Goal: Task Accomplishment & Management: Complete application form

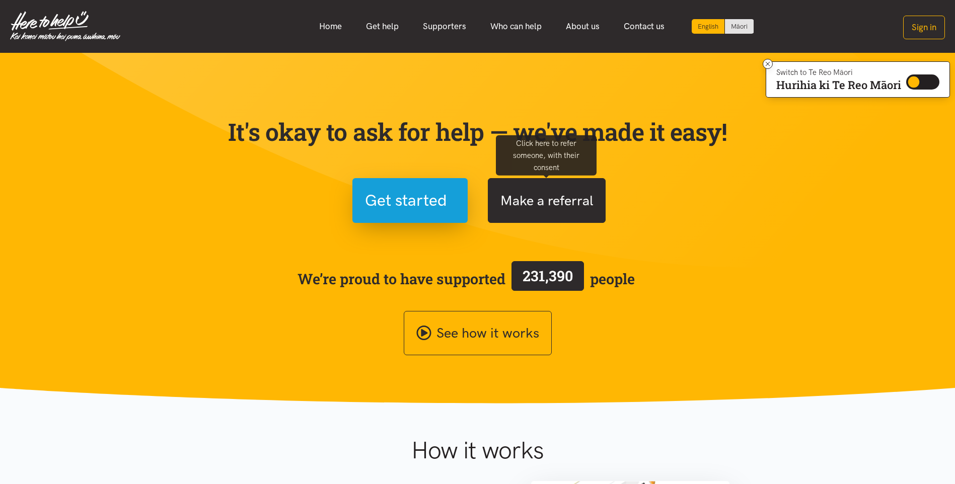
click at [552, 192] on button "Make a referral" at bounding box center [547, 200] width 118 height 45
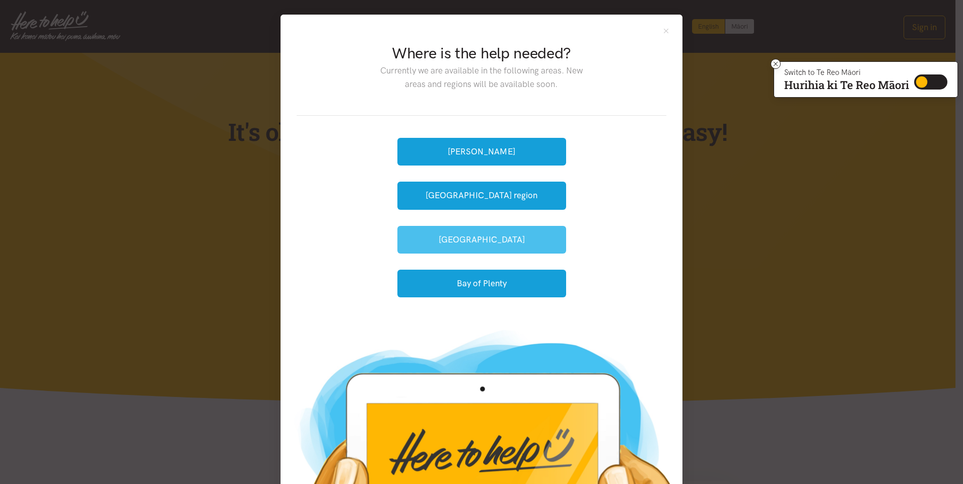
click at [464, 240] on button "[GEOGRAPHIC_DATA]" at bounding box center [481, 240] width 169 height 28
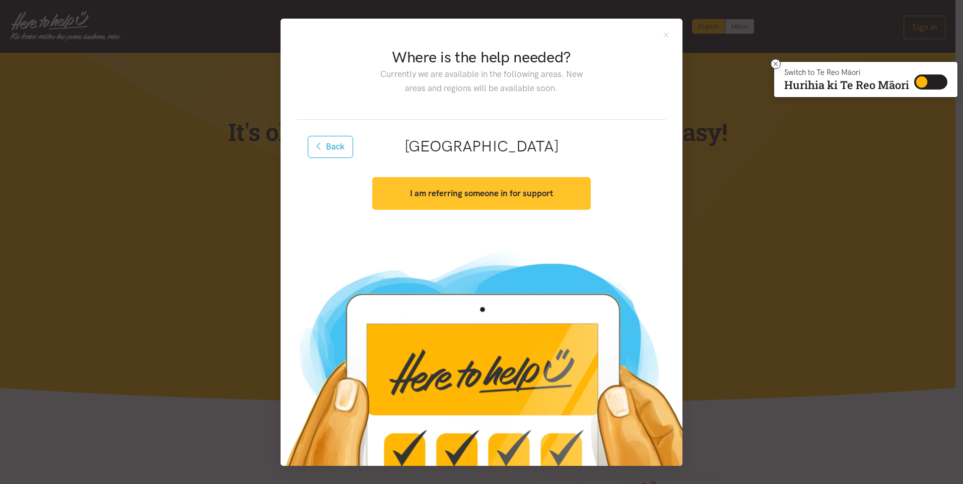
click at [445, 190] on strong "I am referring someone in for support" at bounding box center [481, 193] width 143 height 10
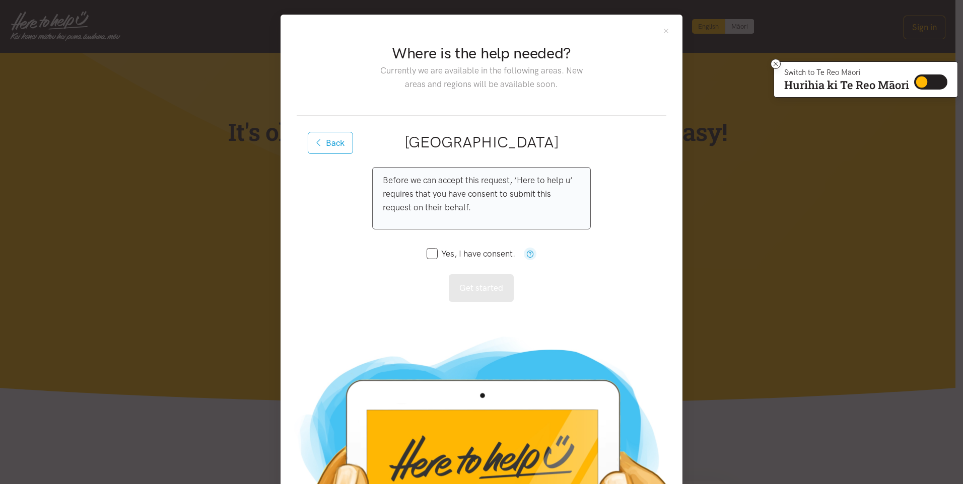
click at [434, 251] on input "Yes, I have consent." at bounding box center [470, 254] width 89 height 9
checkbox input "true"
click at [464, 282] on button "Get started" at bounding box center [481, 288] width 65 height 28
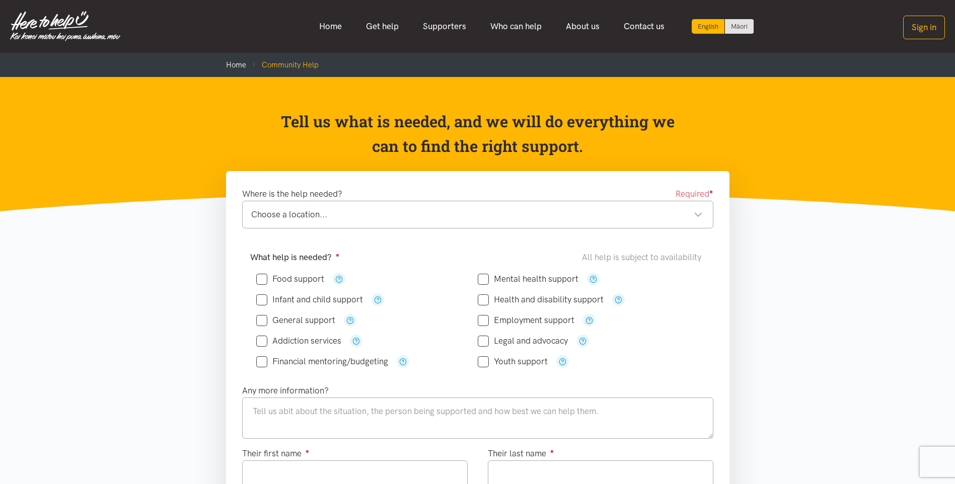
click at [266, 279] on input "Food support" at bounding box center [290, 279] width 68 height 9
checkbox input "true"
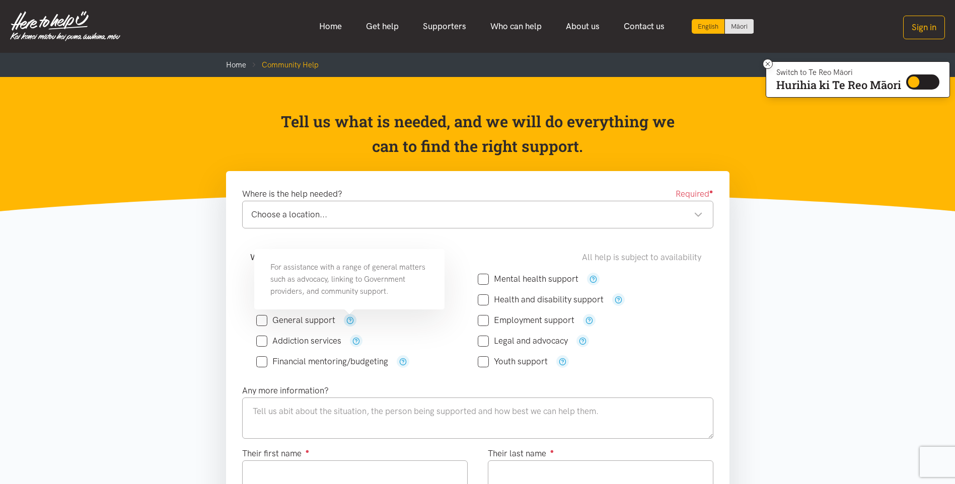
click at [349, 320] on icon "button" at bounding box center [350, 321] width 8 height 8
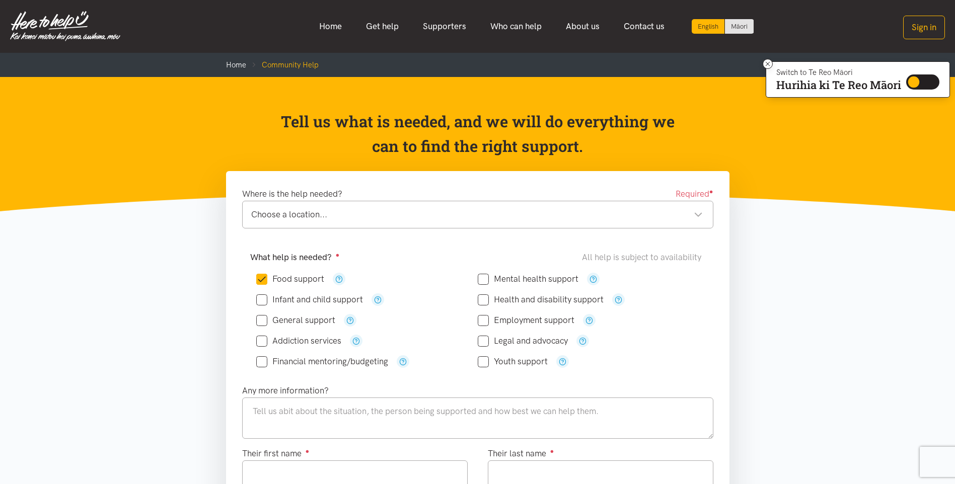
click at [403, 343] on div "Addiction services" at bounding box center [367, 341] width 222 height 13
click at [353, 209] on div "Choose a location..." at bounding box center [477, 215] width 452 height 14
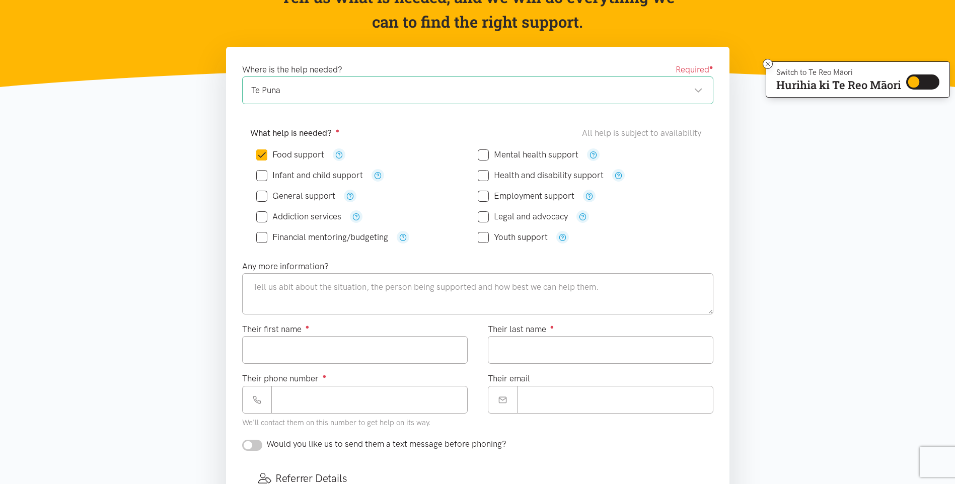
scroll to position [101, 0]
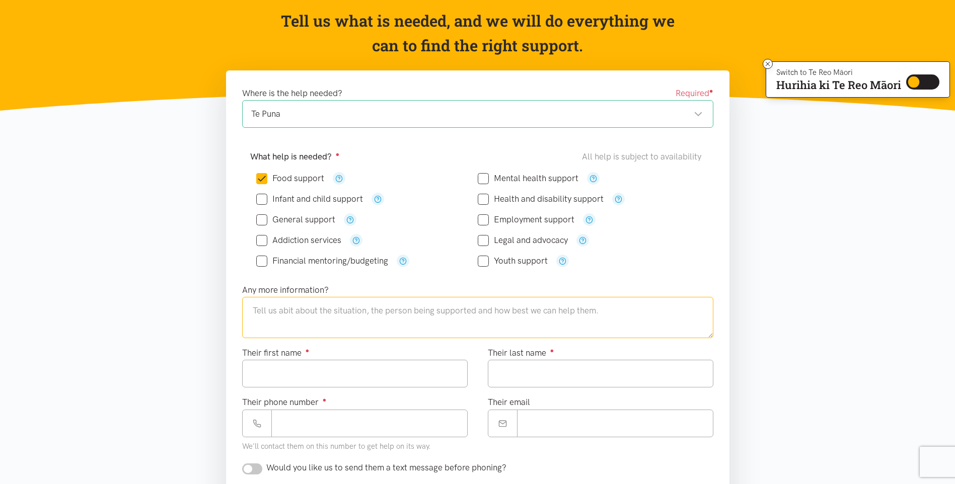
click at [334, 316] on textarea at bounding box center [477, 317] width 471 height 41
type textarea "[PERSON_NAME]"
click at [312, 373] on input "Their first name ●" at bounding box center [355, 374] width 226 height 28
click at [349, 384] on input "Their first name ●" at bounding box center [355, 374] width 226 height 28
click at [331, 377] on input "Their first name ●" at bounding box center [355, 374] width 226 height 28
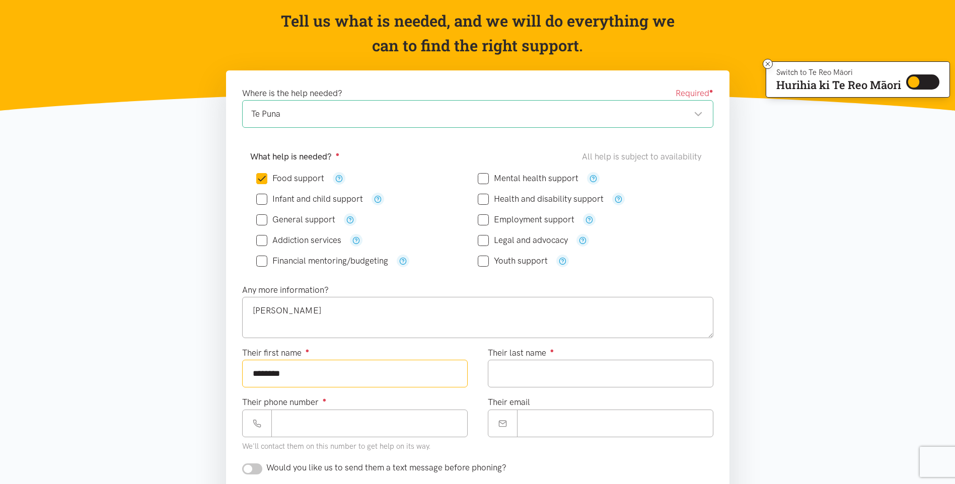
type input "*******"
click at [502, 375] on input "Their last name ●" at bounding box center [601, 374] width 226 height 28
type input "*"
type input "******"
click at [357, 431] on input "Their phone number ●" at bounding box center [369, 424] width 196 height 28
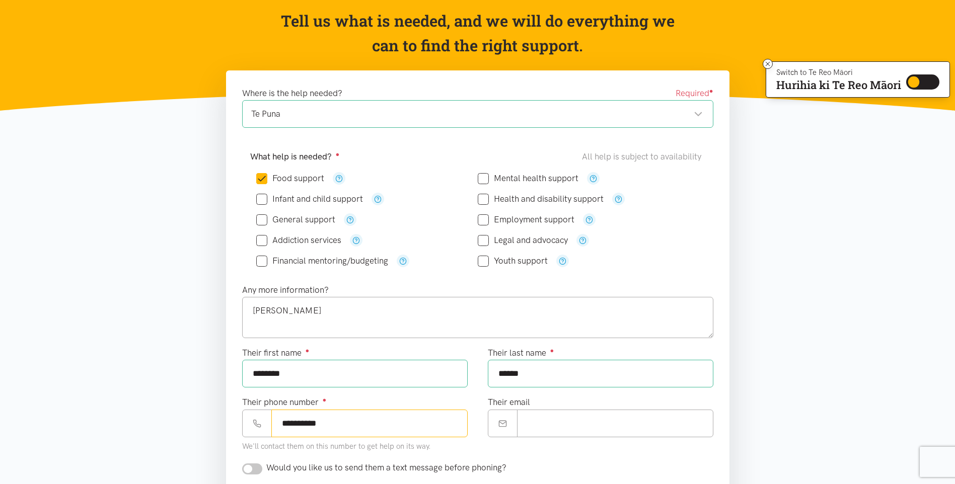
type input "**********"
drag, startPoint x: 586, startPoint y: 427, endPoint x: 579, endPoint y: 425, distance: 6.5
click at [586, 427] on input "Their email" at bounding box center [615, 424] width 196 height 28
click at [542, 420] on input "Their email" at bounding box center [615, 424] width 196 height 28
paste input "**********"
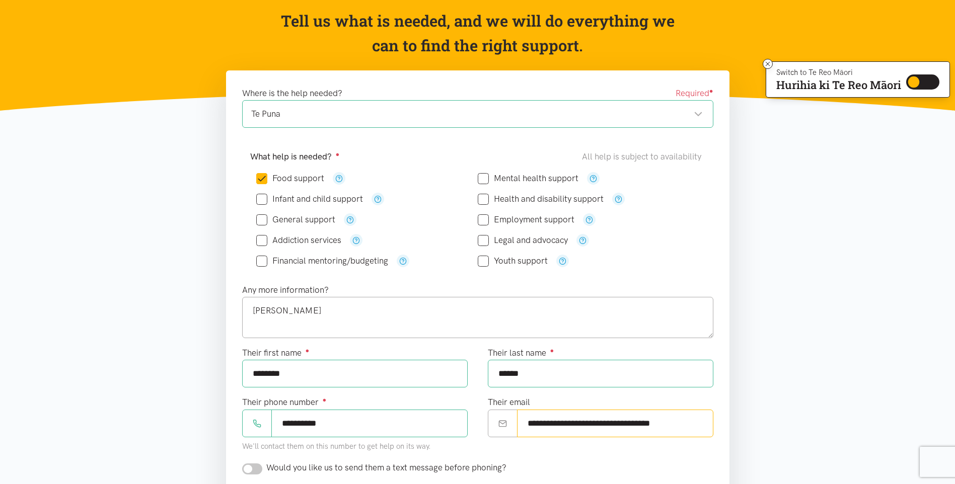
drag, startPoint x: 587, startPoint y: 423, endPoint x: 522, endPoint y: 419, distance: 64.6
click at [522, 419] on input "**********" at bounding box center [615, 424] width 196 height 28
click at [613, 420] on input "**********" at bounding box center [615, 424] width 196 height 28
type input "**********"
click at [328, 316] on textarea "[PERSON_NAME]" at bounding box center [477, 317] width 471 height 41
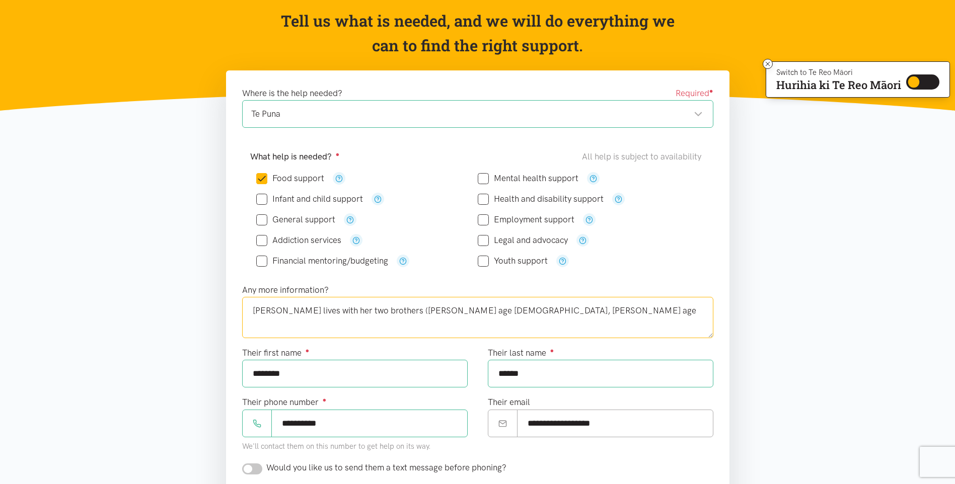
drag, startPoint x: 477, startPoint y: 312, endPoint x: 464, endPoint y: 311, distance: 12.6
click at [464, 311] on textarea "[PERSON_NAME] lives with her two brothers ([PERSON_NAME] age [DEMOGRAPHIC_DATA]…" at bounding box center [477, 317] width 471 height 41
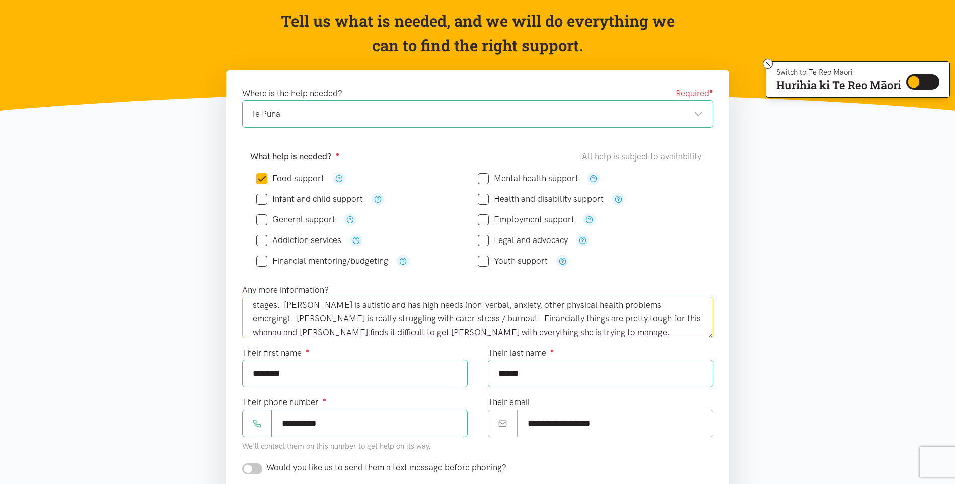
scroll to position [41, 0]
drag, startPoint x: 402, startPoint y: 332, endPoint x: 546, endPoint y: 327, distance: 144.1
click at [546, 327] on textarea "[PERSON_NAME] lives with her two brothers ([PERSON_NAME] and [PERSON_NAME]). Al…" at bounding box center [477, 317] width 471 height 41
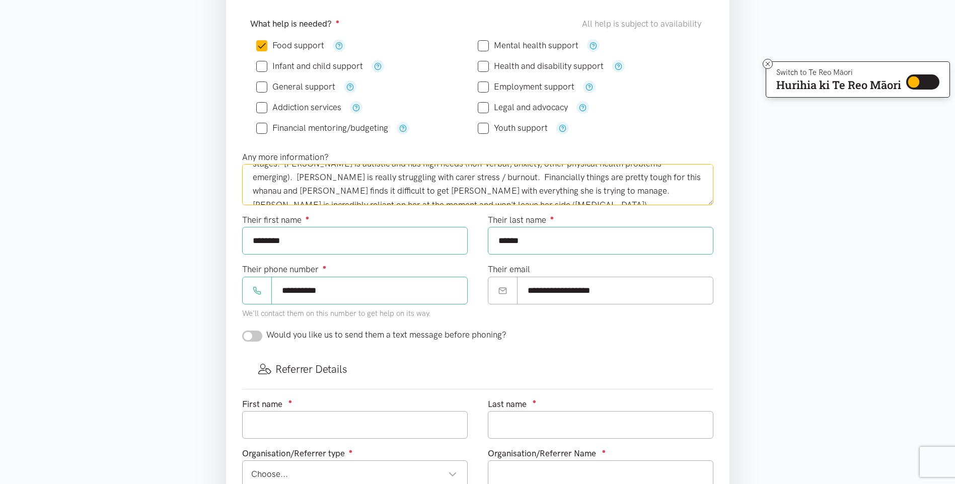
scroll to position [252, 0]
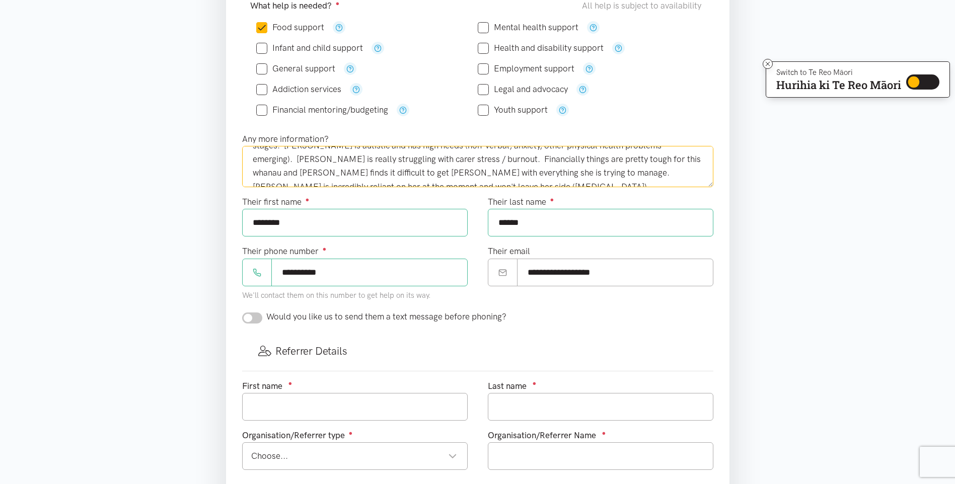
type textarea "[PERSON_NAME] lives with her two brothers ([PERSON_NAME] and [PERSON_NAME]). Al…"
click at [293, 413] on input "text" at bounding box center [355, 407] width 226 height 28
type input "Bronwyn"
click at [442, 458] on div "Choose..." at bounding box center [354, 457] width 206 height 14
type input "[PERSON_NAME]"
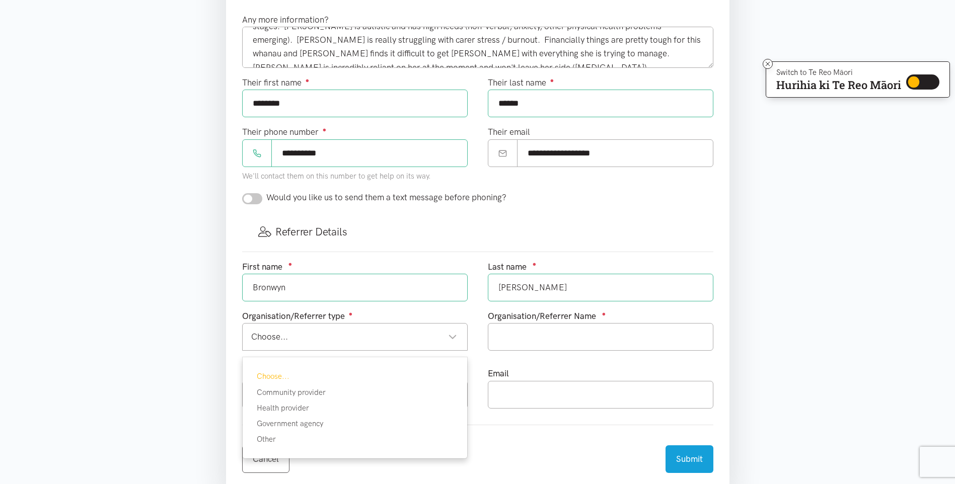
scroll to position [403, 0]
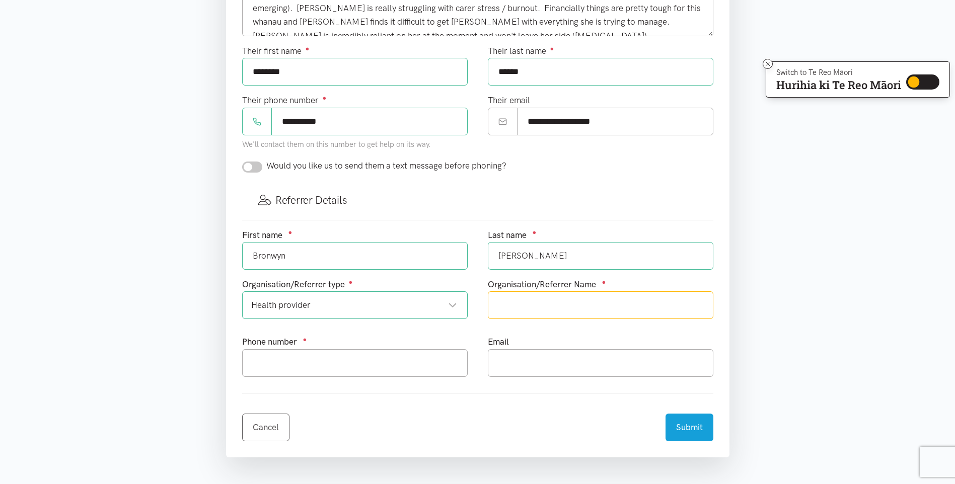
click at [552, 297] on input "text" at bounding box center [601, 306] width 226 height 28
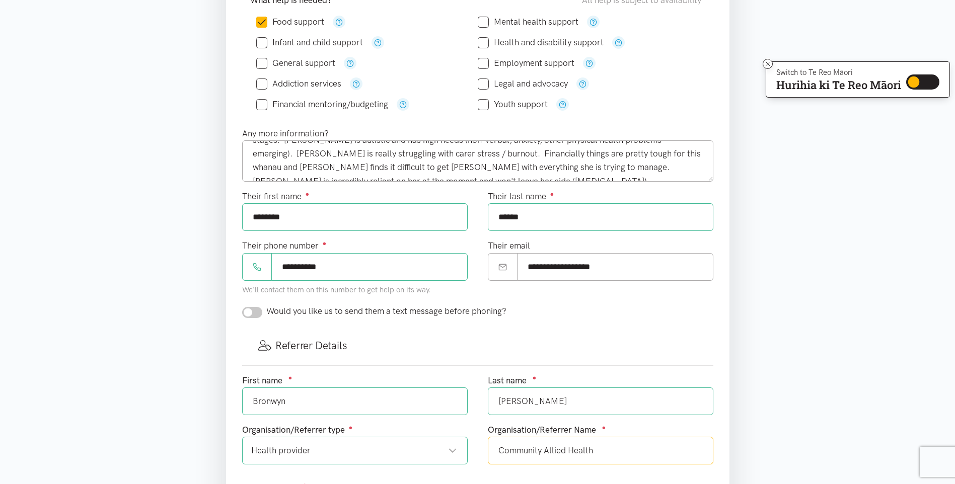
scroll to position [252, 0]
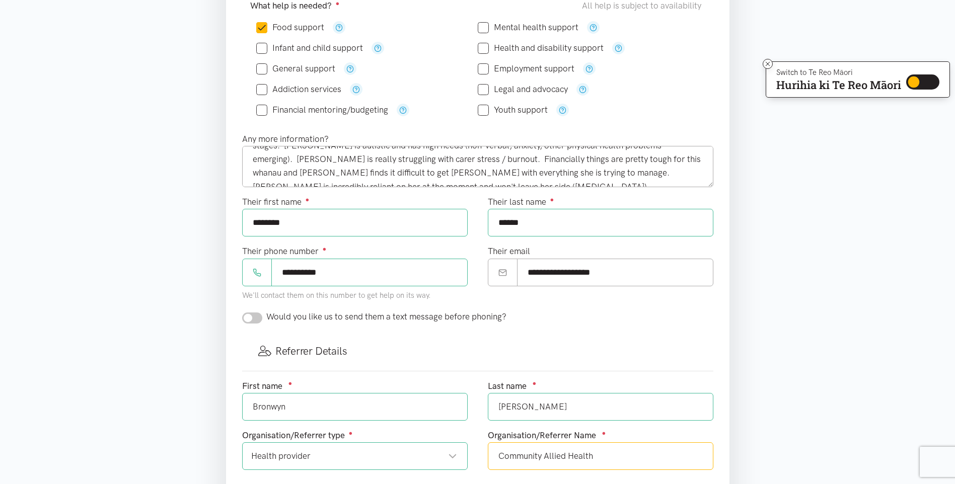
type input "Community Allied Health"
click at [582, 171] on textarea "[PERSON_NAME] lives with her two brothers ([PERSON_NAME] and [PERSON_NAME]). Al…" at bounding box center [477, 166] width 471 height 41
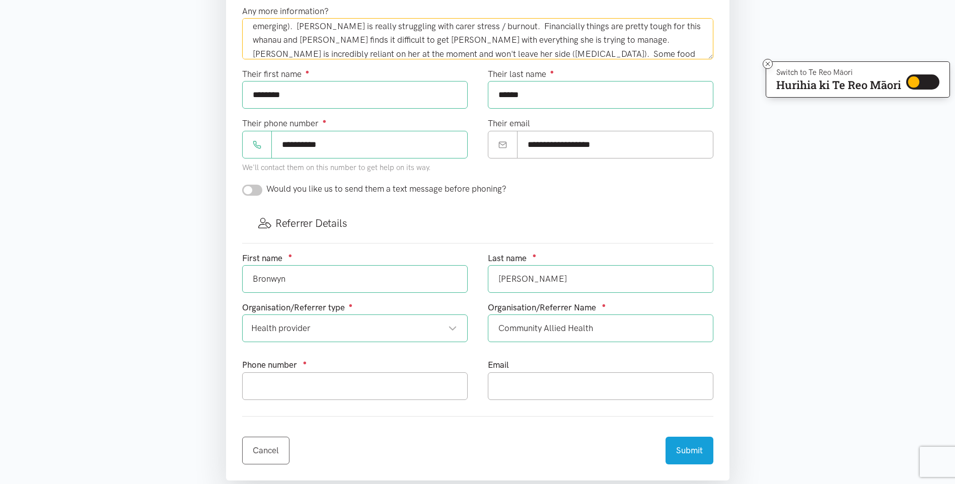
scroll to position [403, 0]
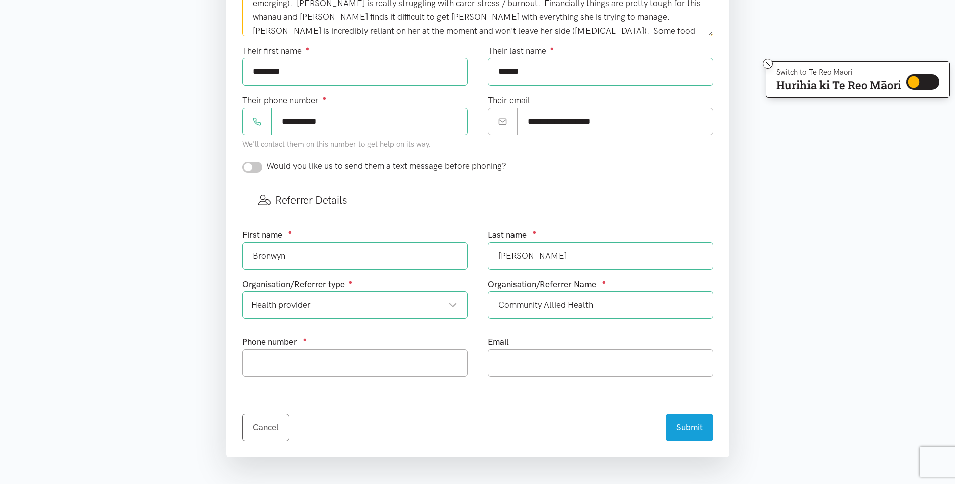
type textarea "[PERSON_NAME] lives with her two brothers ([PERSON_NAME] and [PERSON_NAME]). Al…"
click at [378, 358] on input "text" at bounding box center [355, 363] width 226 height 28
type input "0272114002"
click at [502, 368] on input "text" at bounding box center [601, 363] width 226 height 28
type input "[EMAIL_ADDRESS][PERSON_NAME][DOMAIN_NAME]"
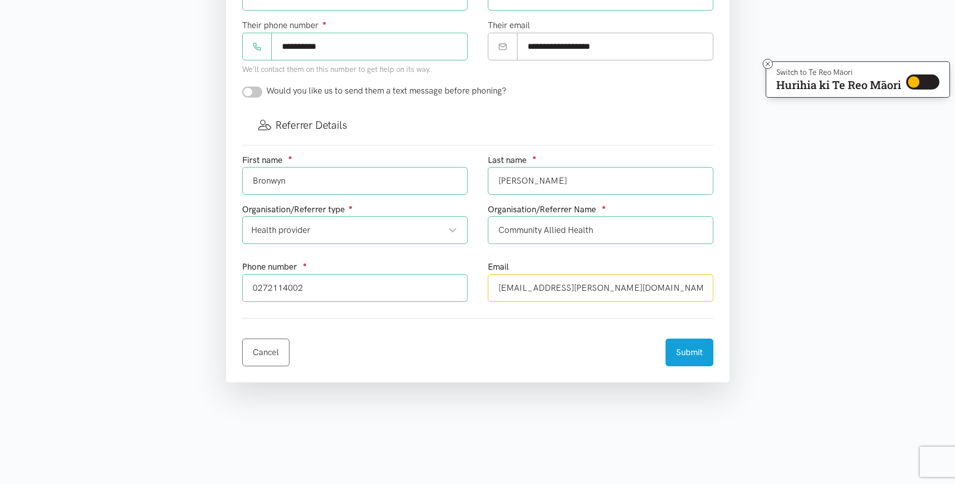
scroll to position [503, 0]
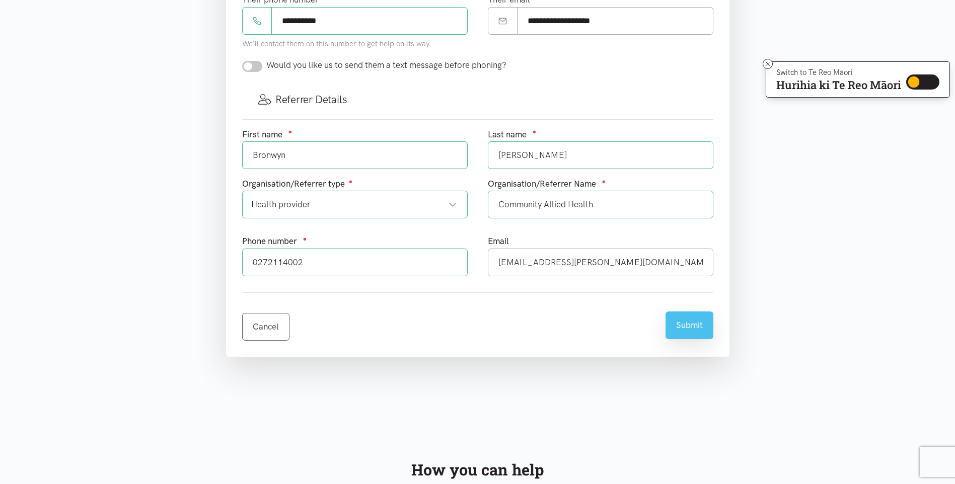
click at [695, 334] on button "Submit" at bounding box center [690, 326] width 48 height 28
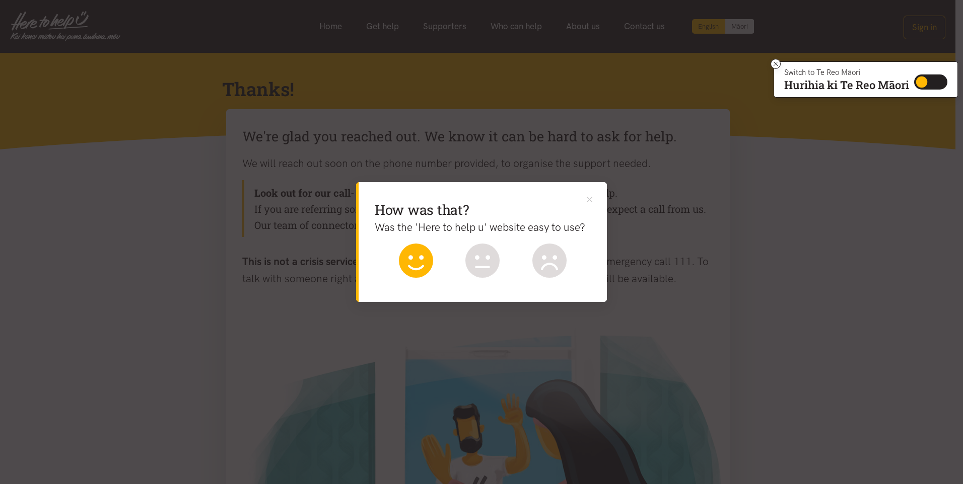
click at [407, 260] on icon at bounding box center [416, 261] width 34 height 34
